Goal: Task Accomplishment & Management: Use online tool/utility

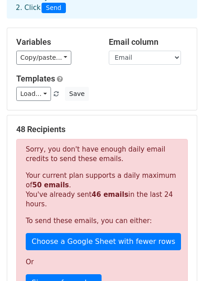
scroll to position [59, 0]
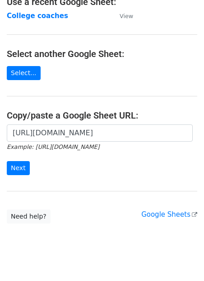
scroll to position [63, 0]
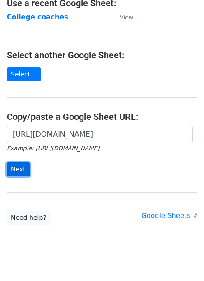
click at [21, 166] on input "Next" at bounding box center [18, 169] width 23 height 14
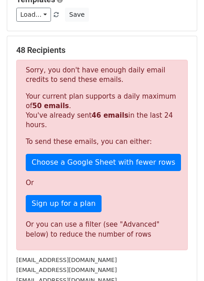
scroll to position [135, 0]
